Goal: Task Accomplishment & Management: Use online tool/utility

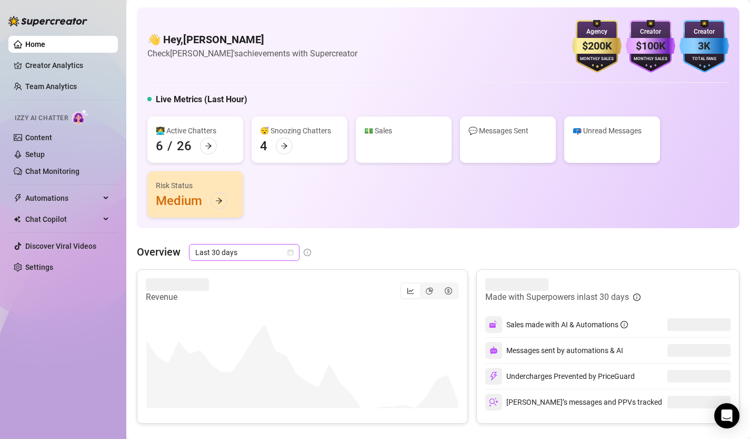
click at [292, 253] on icon "calendar" at bounding box center [291, 252] width 6 height 6
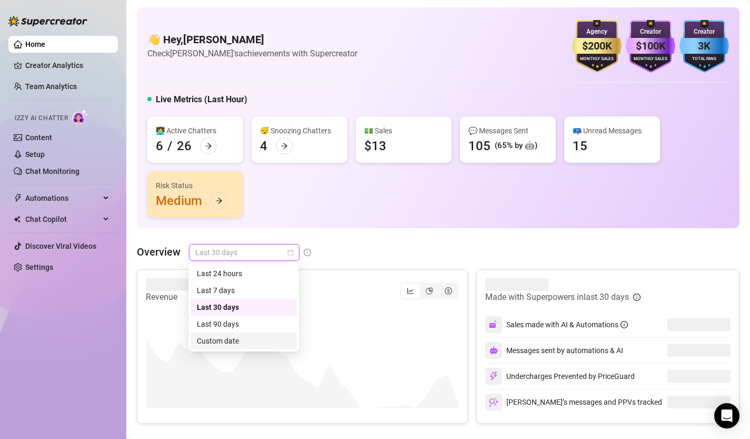
click at [271, 338] on div "Custom date" at bounding box center [244, 341] width 94 height 12
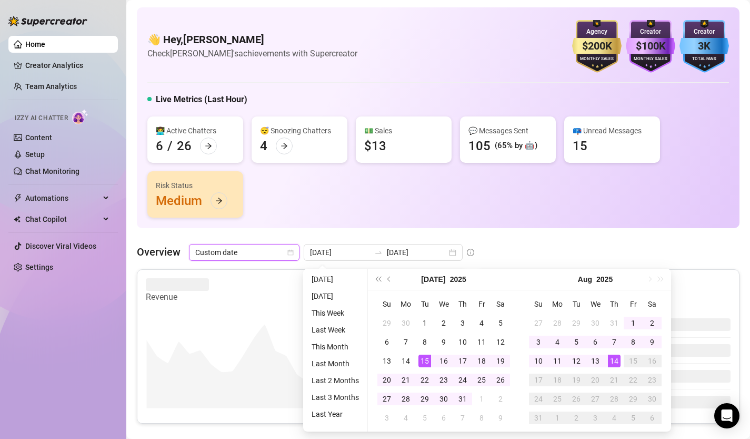
type input "[DATE]"
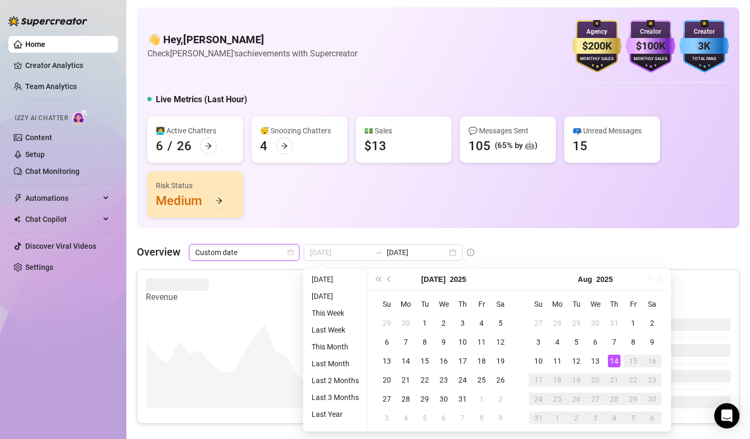
click at [614, 362] on div "14" at bounding box center [614, 360] width 13 height 13
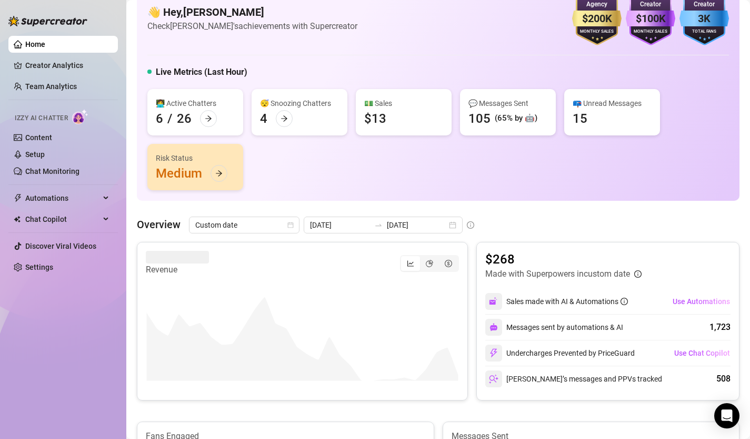
scroll to position [5, 0]
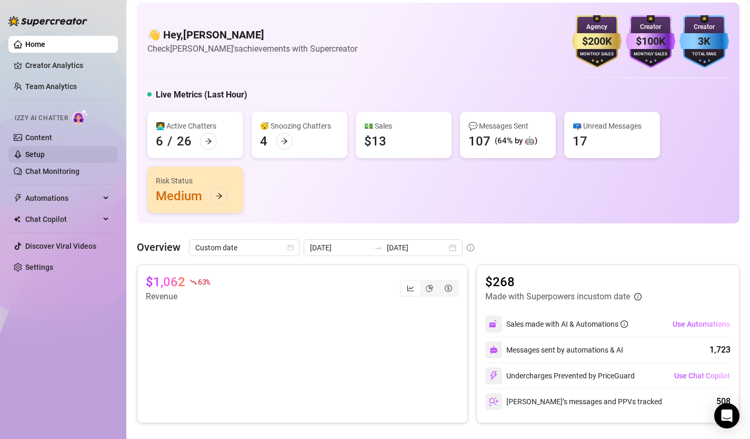
click at [45, 157] on link "Setup" at bounding box center [34, 154] width 19 height 8
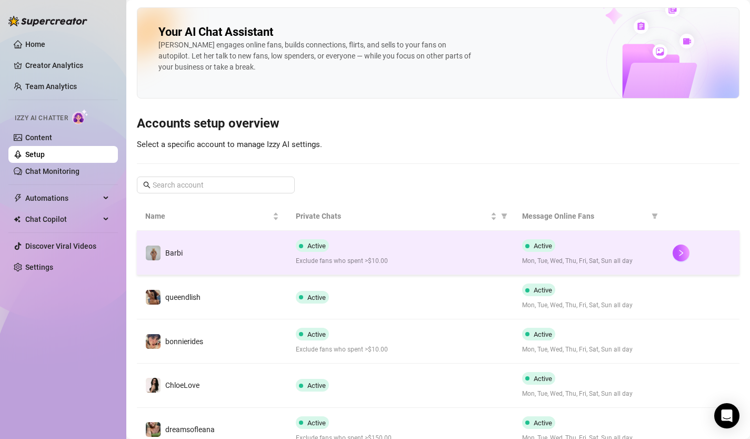
click at [690, 251] on div at bounding box center [702, 252] width 58 height 17
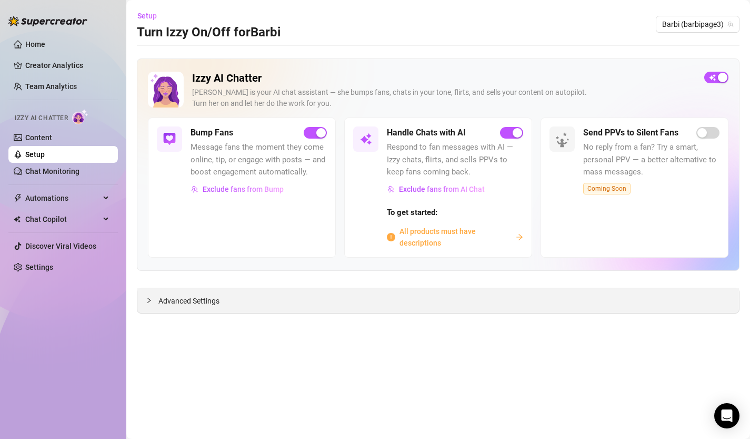
click at [195, 301] on span "Advanced Settings" at bounding box center [189, 301] width 61 height 12
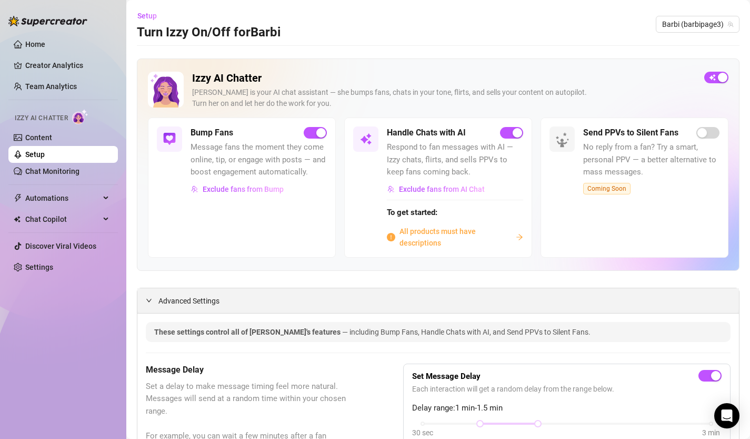
click at [195, 301] on span "Advanced Settings" at bounding box center [189, 301] width 61 height 12
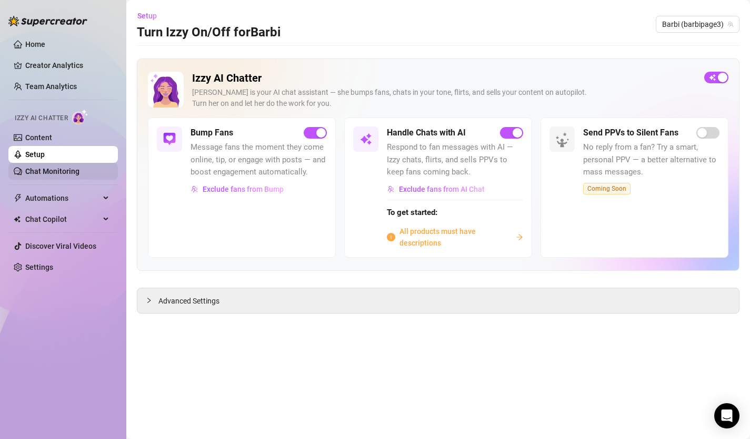
click at [80, 174] on link "Chat Monitoring" at bounding box center [52, 171] width 54 height 8
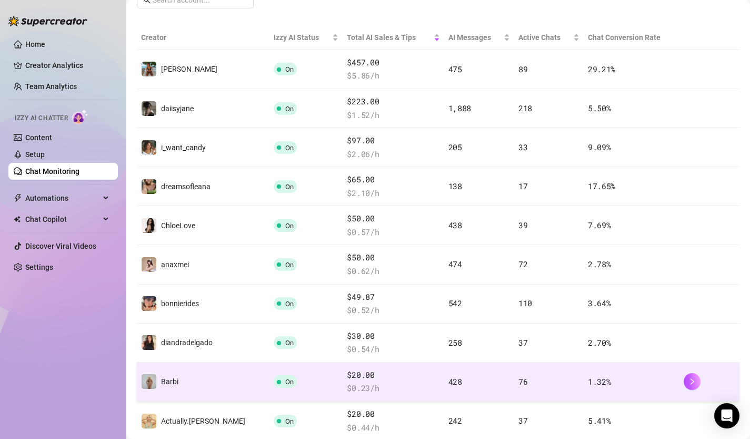
scroll to position [247, 0]
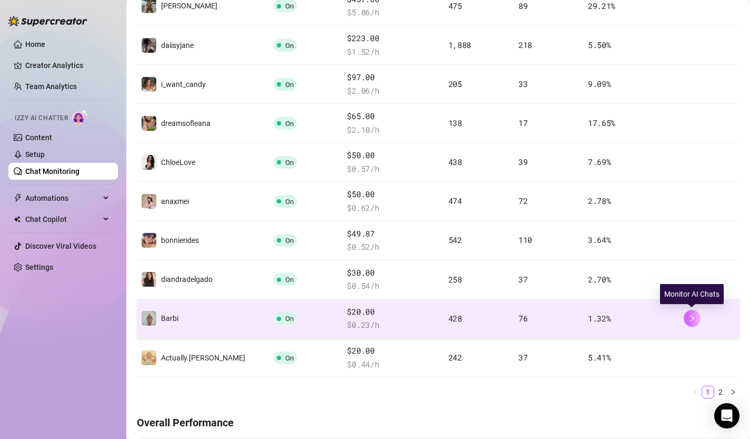
click at [694, 320] on icon "right" at bounding box center [692, 317] width 7 height 7
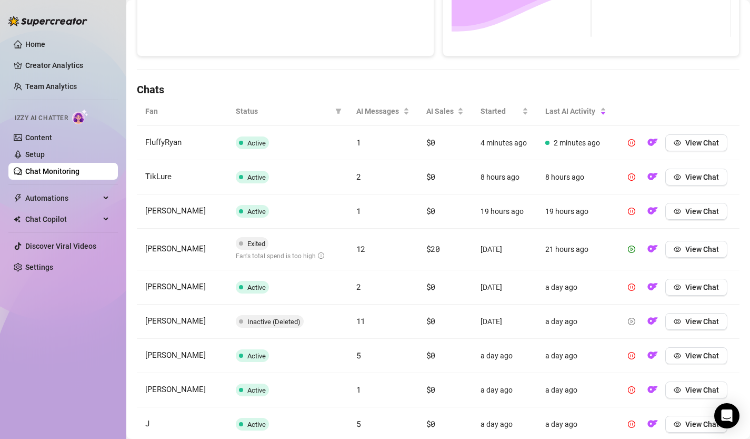
scroll to position [397, 0]
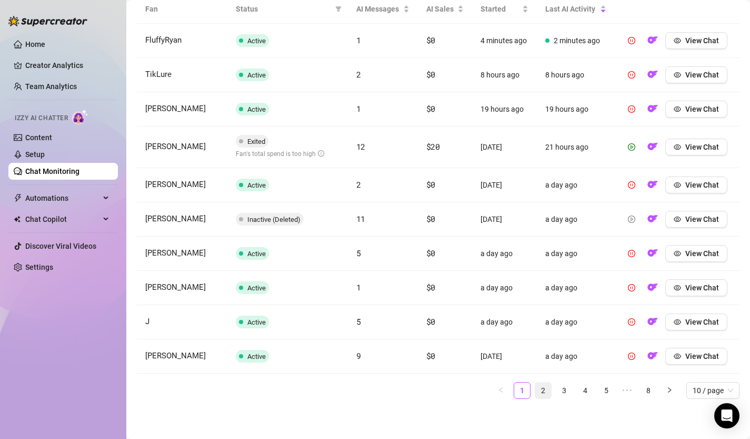
click at [545, 391] on link "2" at bounding box center [544, 390] width 16 height 16
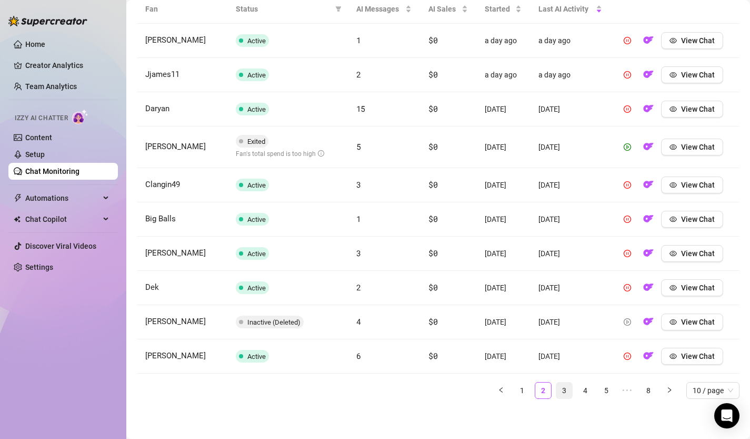
click at [562, 393] on link "3" at bounding box center [565, 390] width 16 height 16
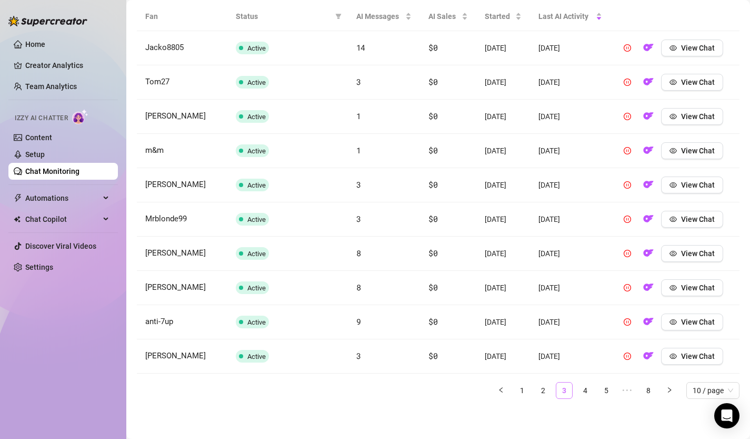
scroll to position [390, 0]
click at [583, 390] on link "4" at bounding box center [586, 390] width 16 height 16
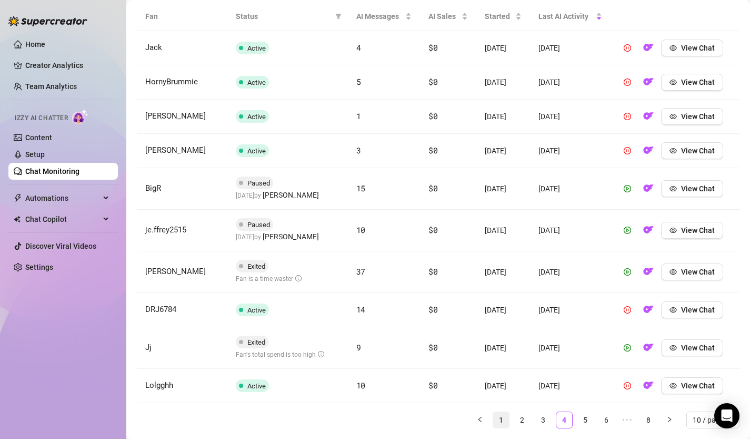
click at [500, 414] on link "1" at bounding box center [501, 420] width 16 height 16
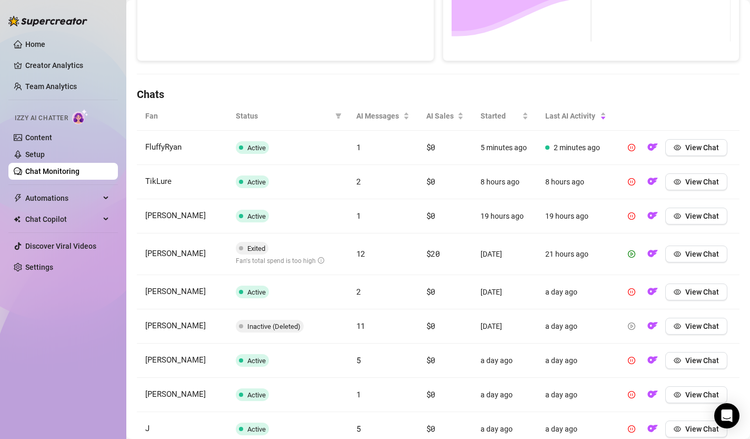
scroll to position [251, 0]
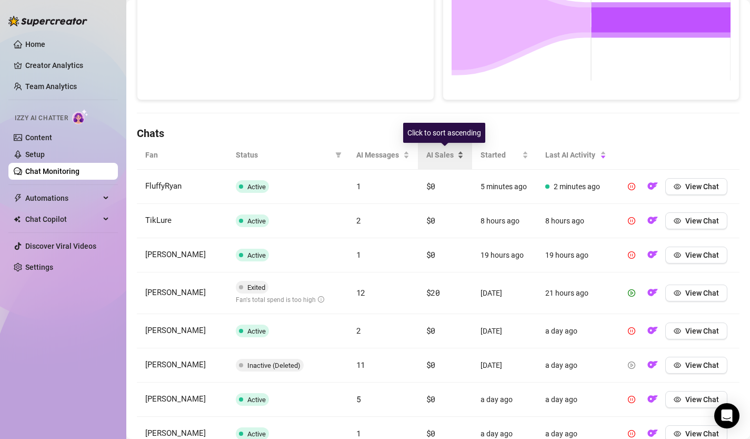
click at [450, 156] on span "AI Sales" at bounding box center [441, 155] width 29 height 12
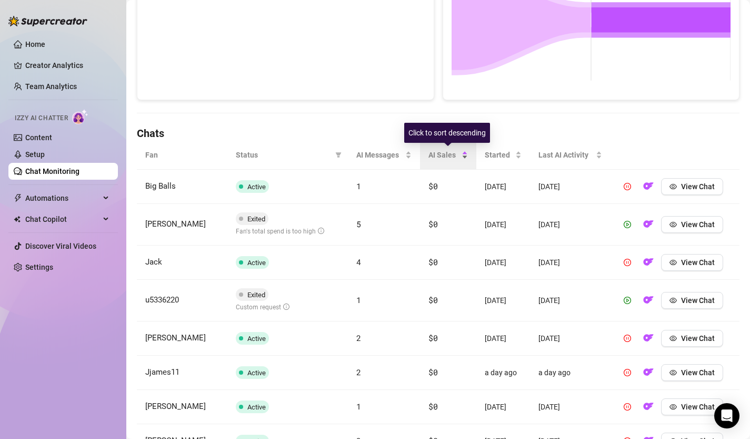
click at [450, 156] on span "AI Sales" at bounding box center [444, 155] width 31 height 12
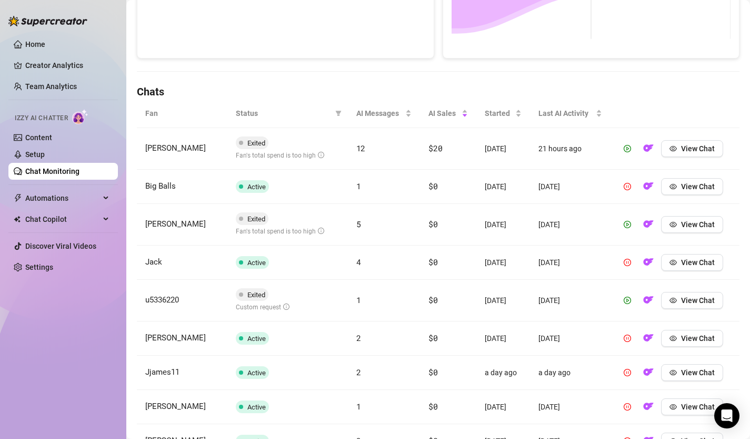
scroll to position [274, 0]
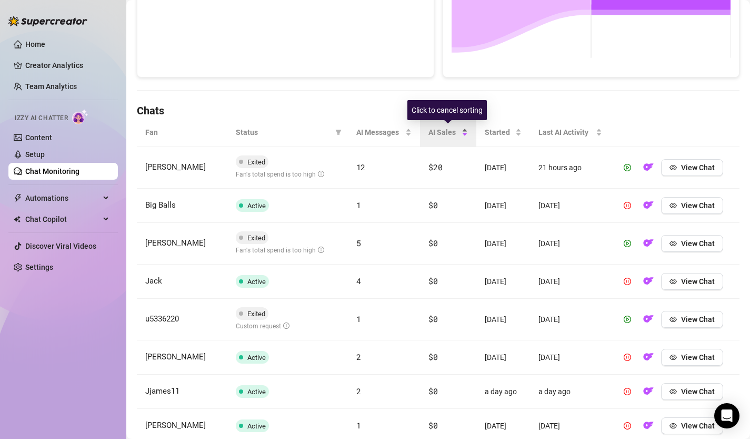
click at [441, 131] on span "AI Sales" at bounding box center [444, 132] width 31 height 12
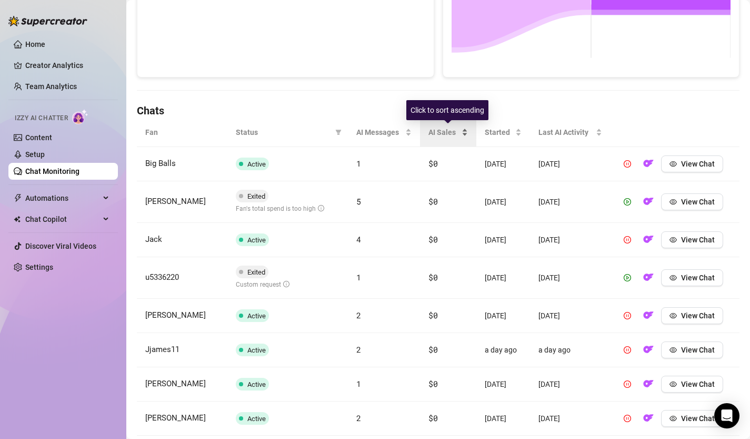
click at [441, 131] on span "AI Sales" at bounding box center [444, 132] width 31 height 12
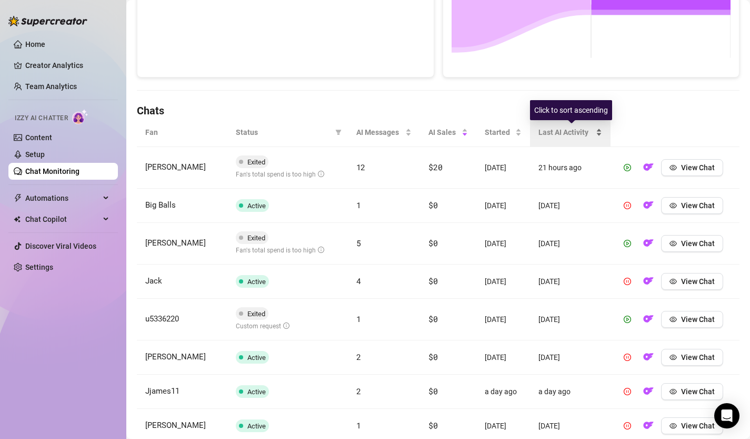
click at [583, 133] on span "Last AI Activity" at bounding box center [566, 132] width 55 height 12
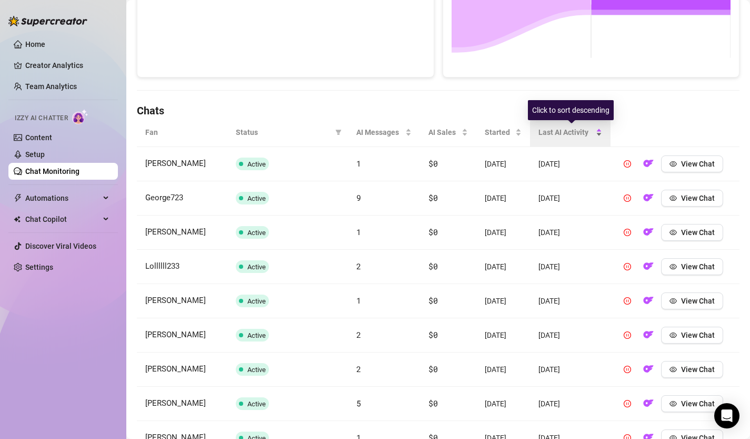
click at [582, 132] on span "Last AI Activity" at bounding box center [566, 132] width 55 height 12
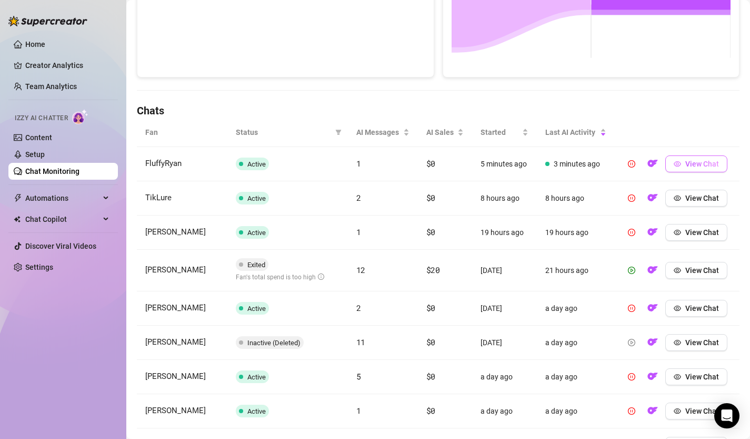
click at [698, 163] on span "View Chat" at bounding box center [703, 164] width 34 height 8
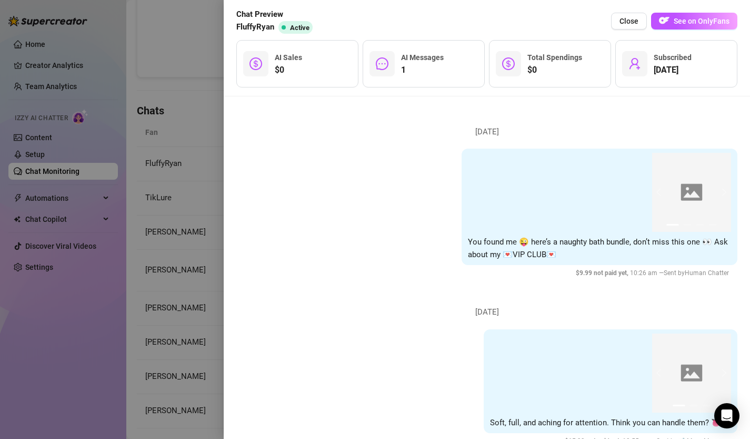
scroll to position [308, 0]
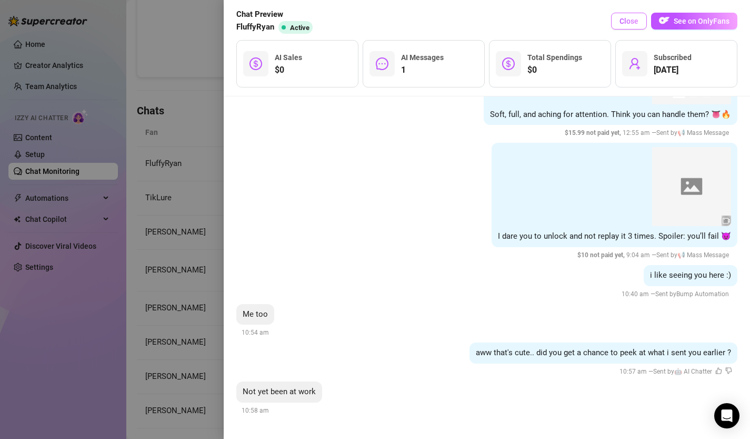
click at [628, 22] on span "Close" at bounding box center [629, 21] width 19 height 8
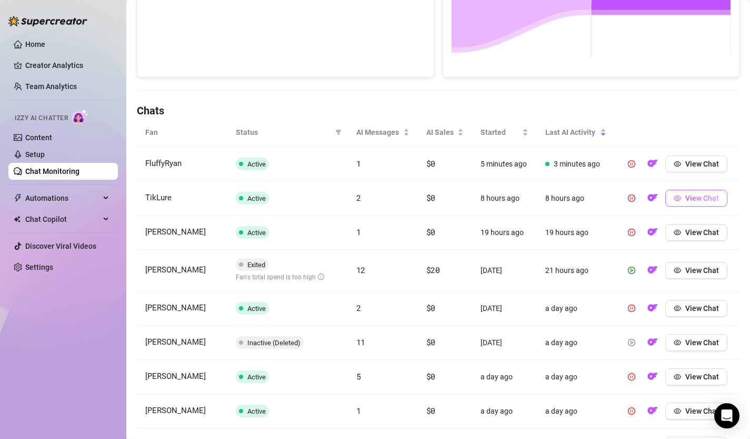
click at [696, 199] on span "View Chat" at bounding box center [703, 198] width 34 height 8
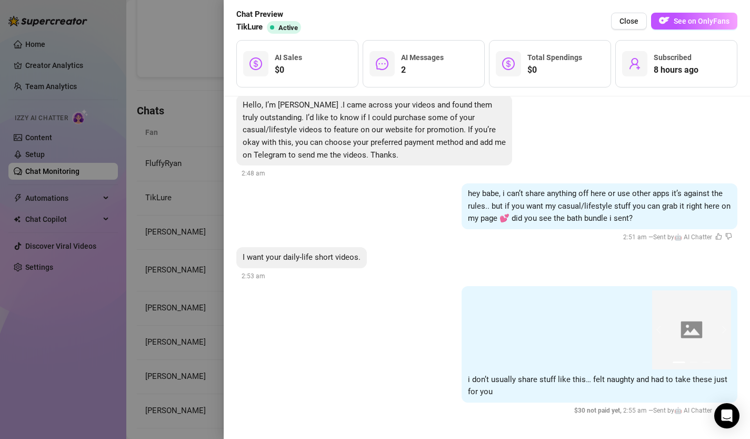
scroll to position [181, 0]
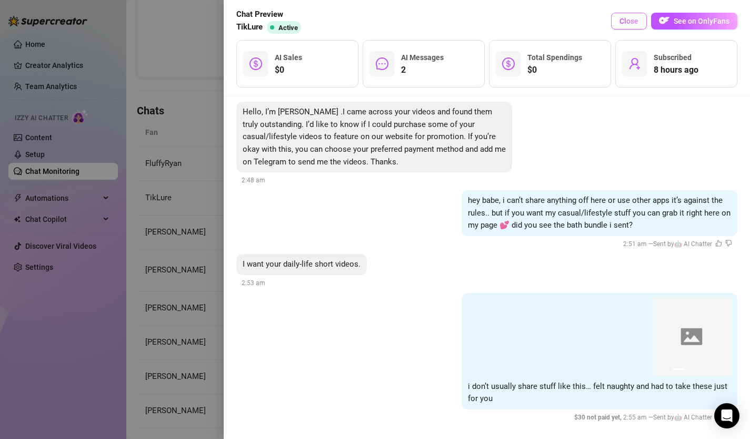
click at [625, 24] on span "Close" at bounding box center [629, 21] width 19 height 8
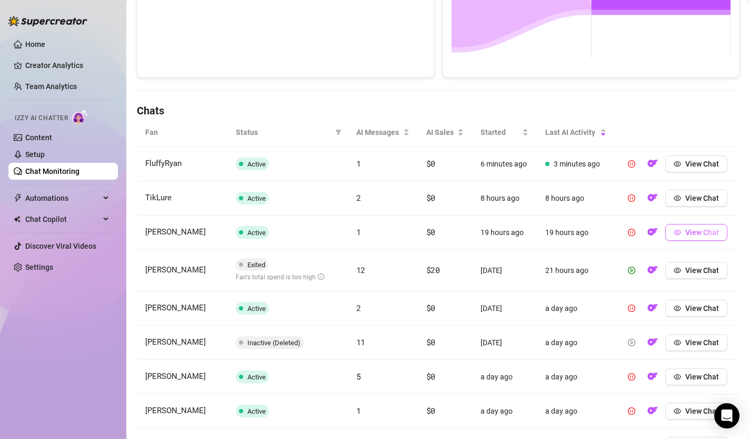
click at [689, 238] on button "View Chat" at bounding box center [697, 232] width 62 height 17
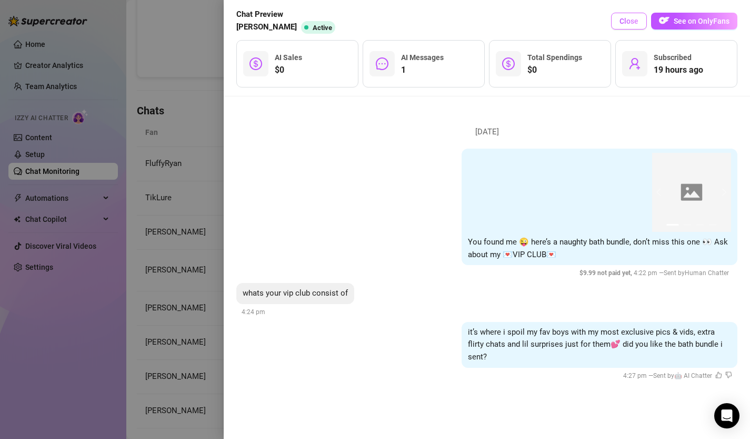
click at [626, 23] on span "Close" at bounding box center [629, 21] width 19 height 8
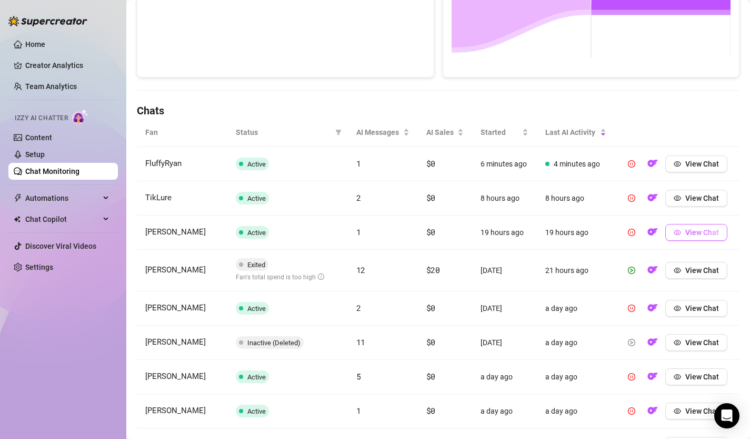
click at [713, 230] on span "View Chat" at bounding box center [703, 232] width 34 height 8
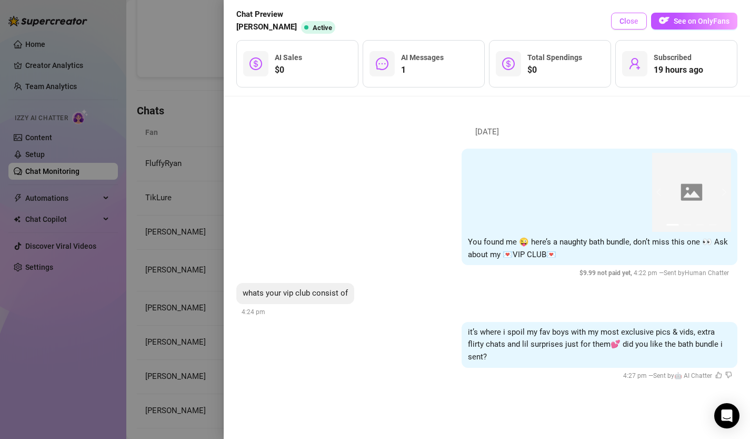
click at [636, 23] on span "Close" at bounding box center [629, 21] width 19 height 8
